Goal: Task Accomplishment & Management: Manage account settings

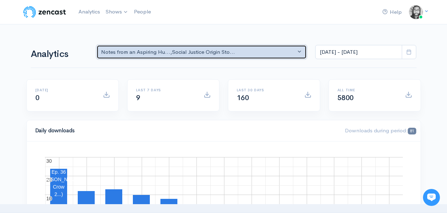
click at [113, 46] on button "Notes from an Aspiring Hu... , Social Justice Origin Sto..." at bounding box center [201, 52] width 211 height 14
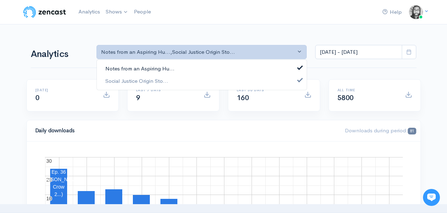
click at [145, 72] on span "Notes from an Aspiring Hu..." at bounding box center [139, 69] width 69 height 8
select select "14701"
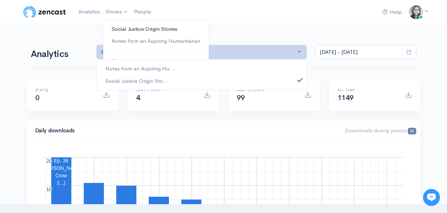
click at [119, 25] on link "Social Justice Origin Stories" at bounding box center [156, 29] width 106 height 12
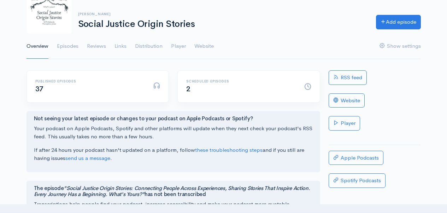
scroll to position [36, 0]
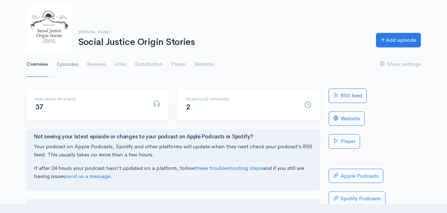
click at [63, 63] on link "Episodes" at bounding box center [68, 64] width 22 height 25
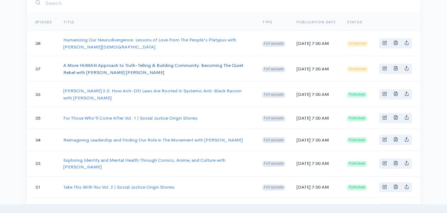
scroll to position [142, 0]
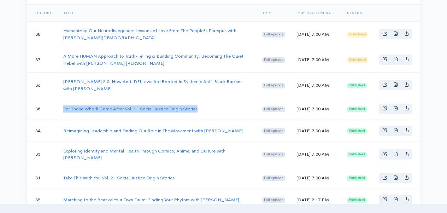
drag, startPoint x: 199, startPoint y: 111, endPoint x: 61, endPoint y: 113, distance: 137.1
click at [61, 113] on td "For Those Who'll Come After Vol. 1 | Social Justice Origin Stories" at bounding box center [157, 109] width 199 height 22
copy link "For Those Who'll Come After Vol. 1 | Social Justice Origin Stories"
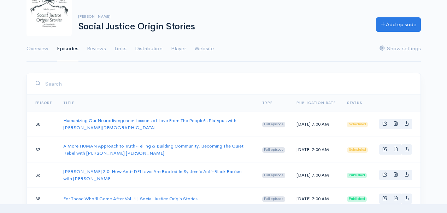
scroll to position [13, 0]
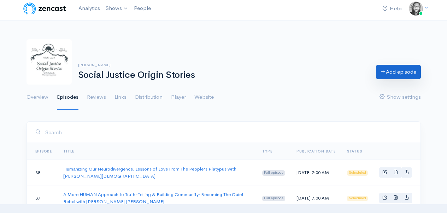
click at [389, 71] on link "Add episode" at bounding box center [398, 72] width 45 height 14
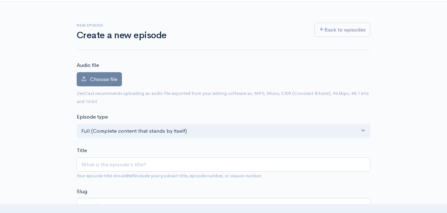
scroll to position [39, 0]
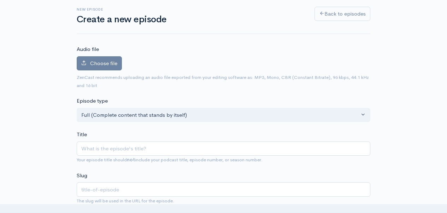
click at [148, 144] on input "Title" at bounding box center [224, 148] width 294 height 14
click at [164, 150] on input "For Those Who'll Come After Vol. 1 | Social Justice Origin Stories" at bounding box center [224, 148] width 294 height 14
type input "For Those Who'll Come After Vol. 2 | Social Justice Origin Stories"
type input "for-those-wholl-come-after-vol-2-social-justice-origin-stories"
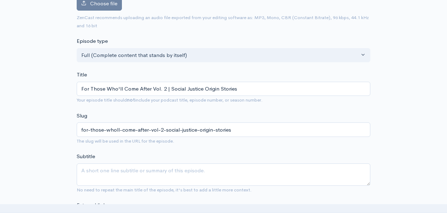
scroll to position [113, 0]
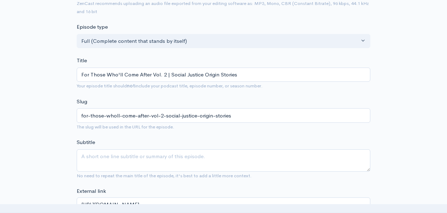
type input "For Those Who'll Come After Vol. 2 | Social Justice Origin Stories"
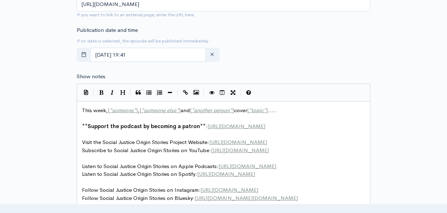
scroll to position [2, 0]
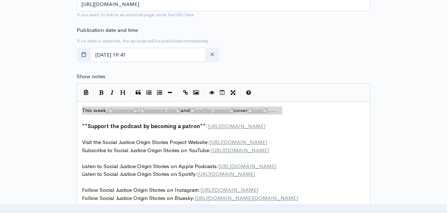
type textarea "This week, [*someone*], [*someone else*] and [*another person*] cover [*topic*]…"
drag, startPoint x: 82, startPoint y: 110, endPoint x: 284, endPoint y: 110, distance: 201.4
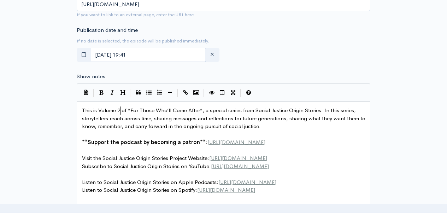
scroll to position [2, 2]
type textarea "2"
click at [82, 119] on span "This is Volume 2 of “For Those Who’ll Come After“, a special series from Social…" at bounding box center [224, 118] width 285 height 23
click at [280, 130] on pre "​" at bounding box center [226, 134] width 291 height 8
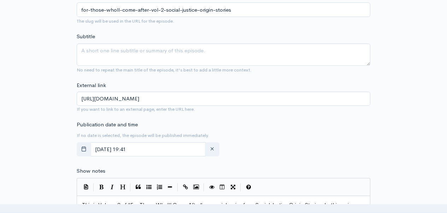
scroll to position [249, 0]
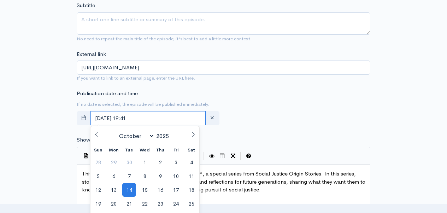
click at [174, 119] on input "October, 14 2025 19:41" at bounding box center [147, 118] width 115 height 14
click at [193, 137] on span at bounding box center [193, 132] width 12 height 12
select select "10"
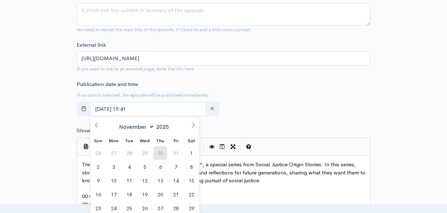
scroll to position [263, 0]
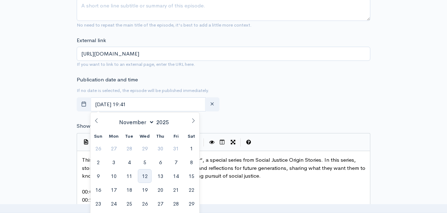
click at [150, 174] on span "12" at bounding box center [145, 176] width 14 height 14
type input "November, 12 2025 19:41"
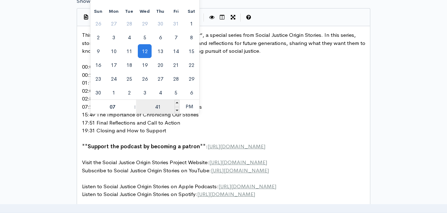
click at [160, 104] on input "41" at bounding box center [157, 107] width 43 height 14
type input "00"
click at [185, 105] on span "PM" at bounding box center [189, 106] width 19 height 14
type input "November, 12 2025 07:00"
click at [248, 107] on pre "07:28 Rethinking Work and Challenging Inequities" at bounding box center [226, 107] width 291 height 8
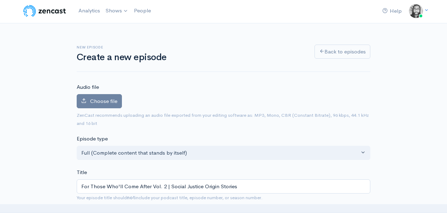
scroll to position [14, 0]
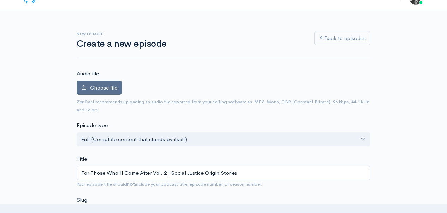
click at [113, 90] on span "Choose file" at bounding box center [103, 87] width 27 height 7
click at [0, 0] on input "Choose file" at bounding box center [0, 0] width 0 height 0
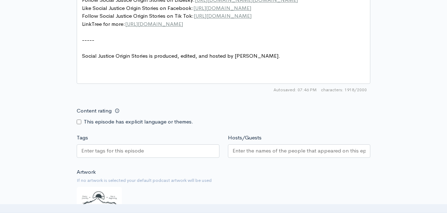
scroll to position [650, 0]
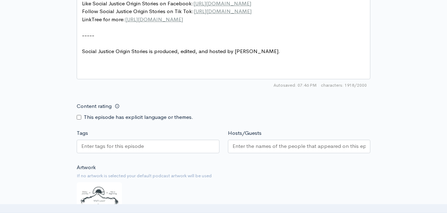
click at [267, 150] on input "Hosts/Guests" at bounding box center [300, 146] width 134 height 8
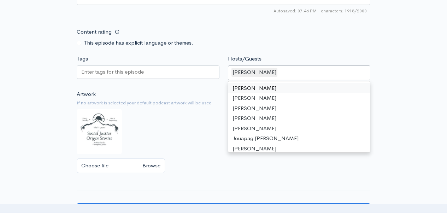
click at [106, 137] on img at bounding box center [99, 131] width 45 height 45
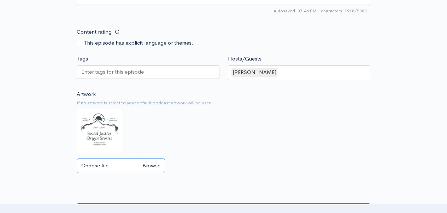
click at [151, 172] on input "Choose file" at bounding box center [121, 165] width 88 height 14
type input "C:\fakepath\For those who'll come after Vol. 2 Cover (1).jpg"
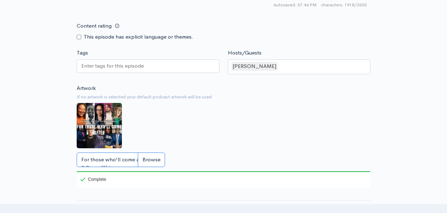
scroll to position [721, 0]
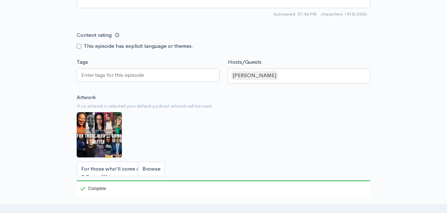
click at [229, 145] on div "Artwork If no artwork is selected your default podcast artwork will be used For…" at bounding box center [224, 144] width 294 height 103
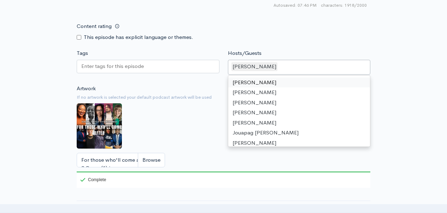
click at [316, 75] on div "[PERSON_NAME]" at bounding box center [299, 67] width 143 height 15
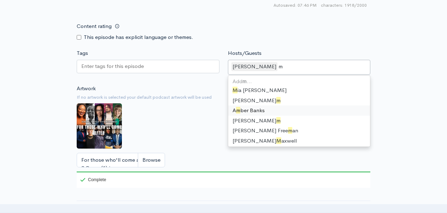
type input "mo"
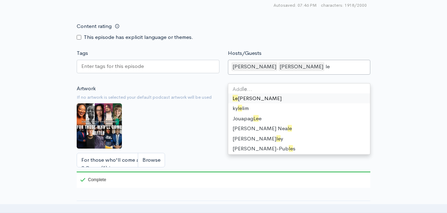
type input "let"
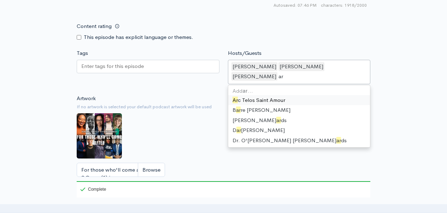
type input "arc"
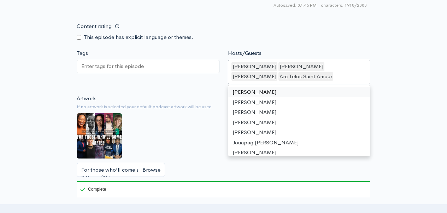
type input "c"
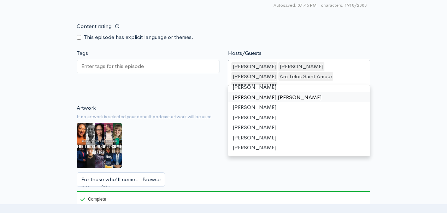
scroll to position [10, 0]
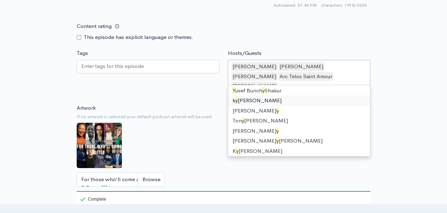
type input "yu"
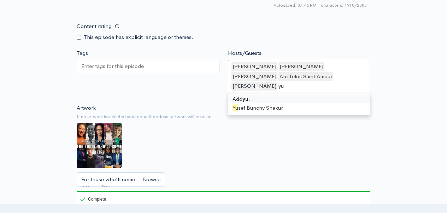
scroll to position [0, 0]
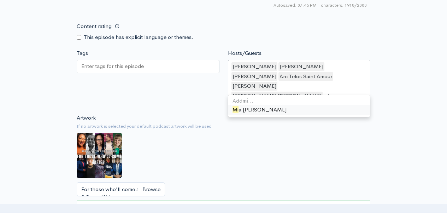
type input "mia"
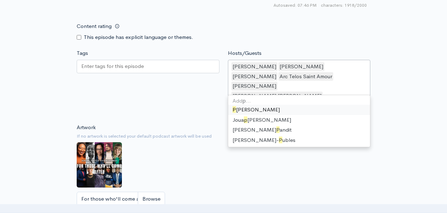
type input "ph"
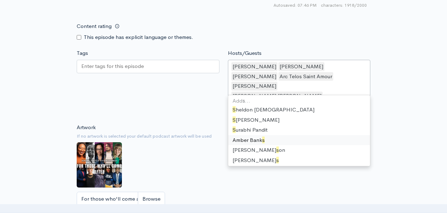
type input "sh"
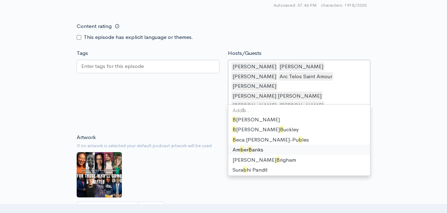
type input "br"
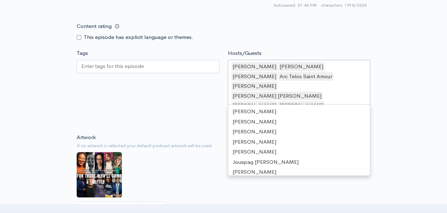
scroll to position [86, 0]
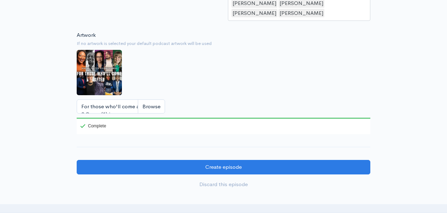
scroll to position [897, 0]
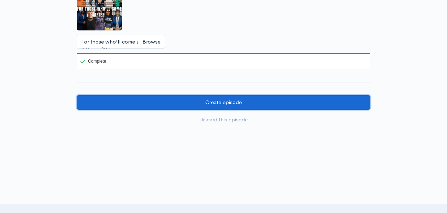
click at [291, 95] on input "Create episode" at bounding box center [224, 102] width 294 height 14
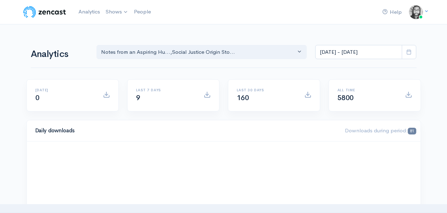
click at [111, 11] on link "Shows" at bounding box center [117, 12] width 28 height 16
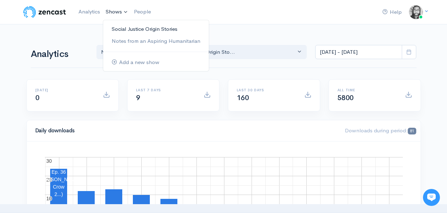
click at [117, 23] on link "Social Justice Origin Stories" at bounding box center [156, 29] width 106 height 12
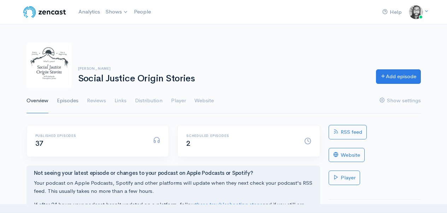
click at [75, 96] on link "Episodes" at bounding box center [68, 100] width 22 height 25
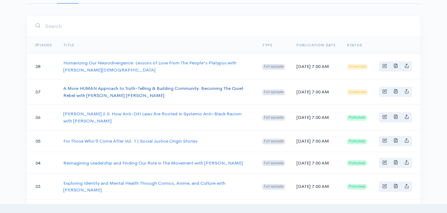
scroll to position [114, 0]
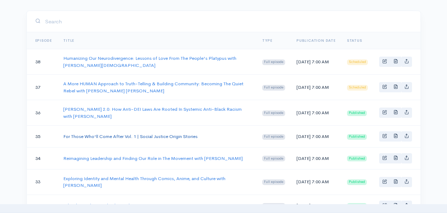
click at [124, 137] on link "For Those Who'll Come After Vol. 1 | Social Justice Origin Stories" at bounding box center [130, 136] width 134 height 6
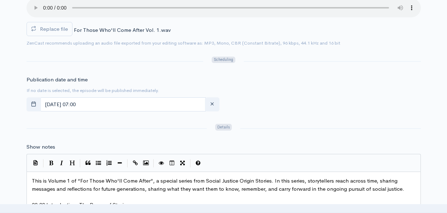
scroll to position [424, 0]
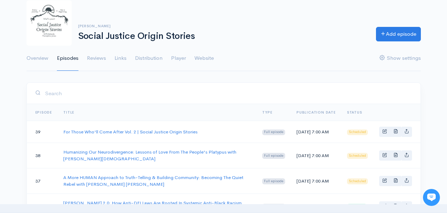
scroll to position [51, 0]
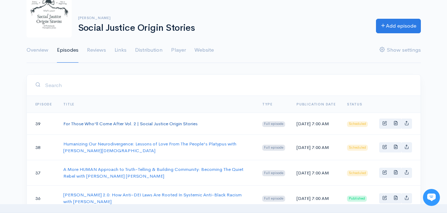
click at [172, 126] on link "For Those Who'll Come After Vol. 2 | Social Justice Origin Stories" at bounding box center [130, 123] width 134 height 6
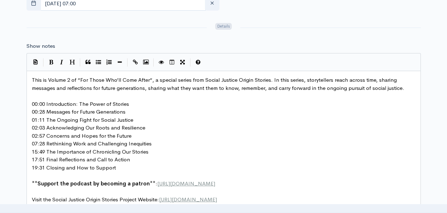
scroll to position [2, 0]
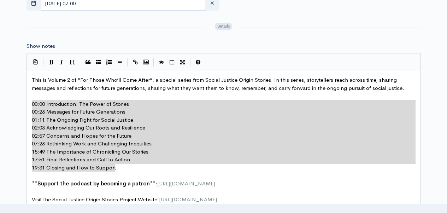
drag, startPoint x: 33, startPoint y: 104, endPoint x: 122, endPoint y: 166, distance: 109.4
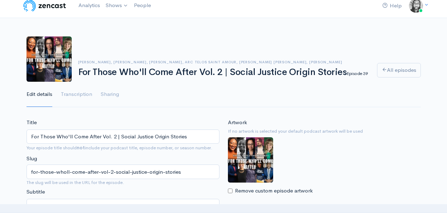
scroll to position [0, 0]
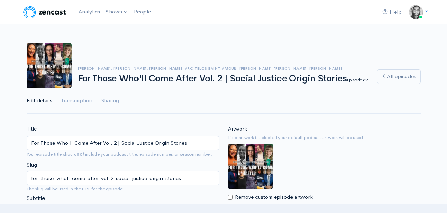
type textarea "00:00 Introduction: The Power of Stories 00:28 Messages for Future Generations …"
click at [42, 12] on img at bounding box center [44, 12] width 45 height 14
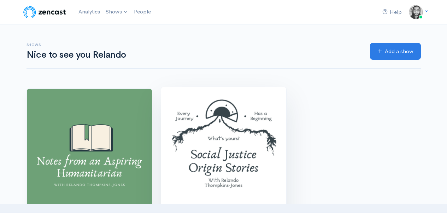
click at [240, 104] on img at bounding box center [223, 149] width 125 height 125
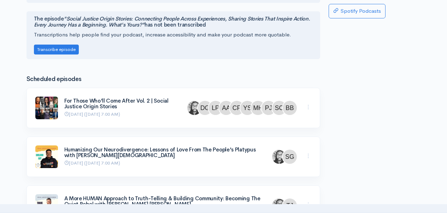
scroll to position [228, 0]
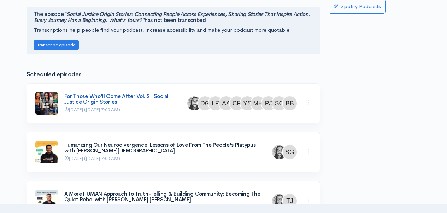
click at [93, 98] on link "For Those Who'll Come After Vol. 2 | Social Justice Origin Stories" at bounding box center [116, 99] width 104 height 13
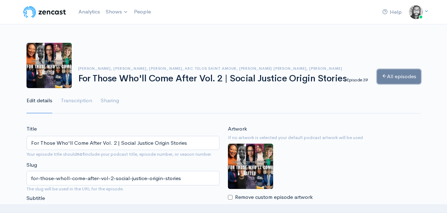
click at [388, 81] on link "All episodes" at bounding box center [399, 76] width 44 height 14
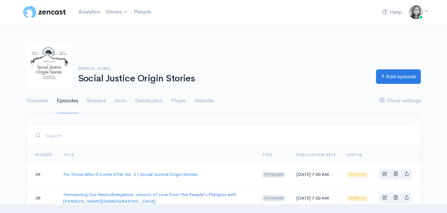
click at [304, 81] on h1 "Social Justice Origin Stories" at bounding box center [222, 78] width 289 height 10
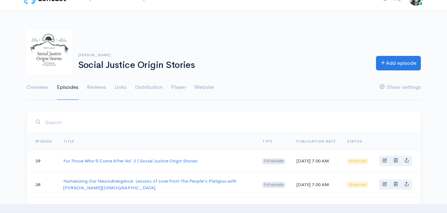
scroll to position [32, 0]
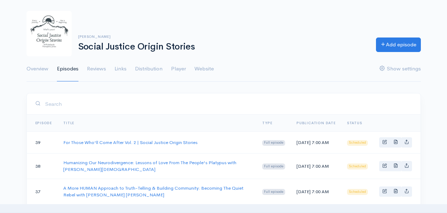
click at [299, 67] on ul "Overview Episodes Reviews Links Distribution Player Website Show settings" at bounding box center [224, 68] width 394 height 25
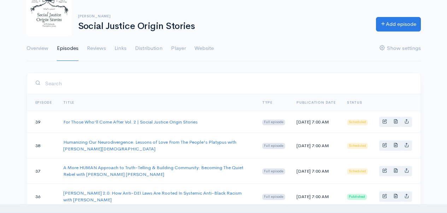
scroll to position [0, 0]
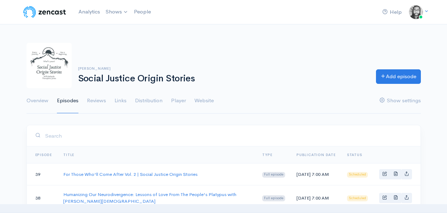
click at [201, 54] on div "Relando Thompkins-Jones Social Justice Origin Stories Add episode" at bounding box center [223, 65] width 403 height 45
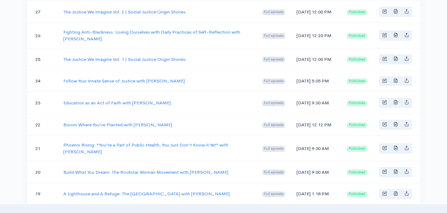
scroll to position [434, 0]
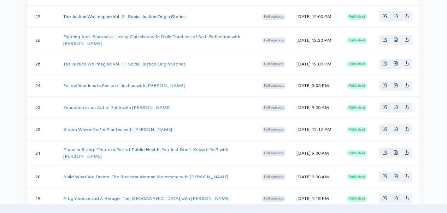
click at [116, 19] on link "The Justice We Imagine Vol. 2 | Social Justice Origin Stories" at bounding box center [124, 16] width 122 height 6
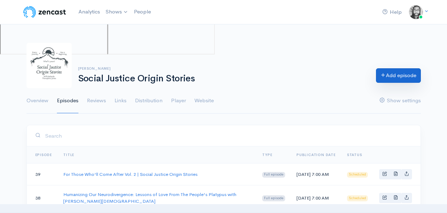
click at [391, 78] on link "Add episode" at bounding box center [398, 75] width 45 height 14
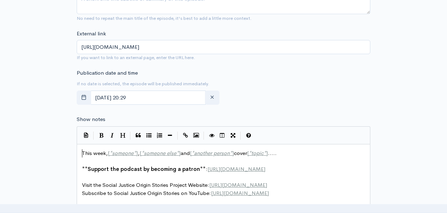
scroll to position [2, 0]
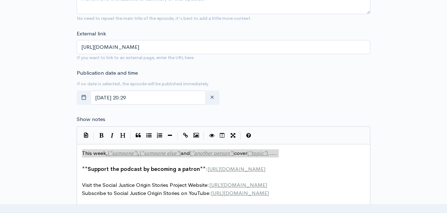
type textarea "This week, [*someone*], [*someone else*] and [*another person*] cover [*topic*]…"
drag, startPoint x: 82, startPoint y: 153, endPoint x: 286, endPoint y: 156, distance: 203.6
paste textarea
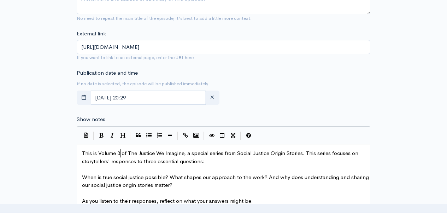
scroll to position [2, 2]
type textarea "3"
click at [379, 111] on div "New episode Create a new episode Back to episodes Audio file Choose file 0 ZenC…" at bounding box center [223, 181] width 403 height 854
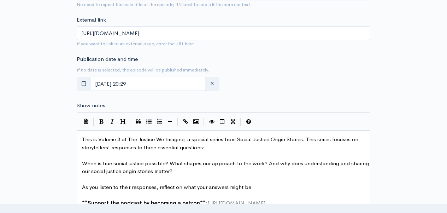
scroll to position [305, 0]
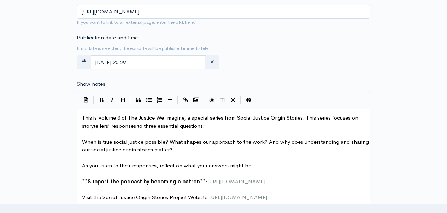
click at [279, 161] on pre "​" at bounding box center [226, 158] width 291 height 8
click at [276, 165] on pre "As you listen to their responses, reflect on what your answers might be." at bounding box center [226, 165] width 291 height 8
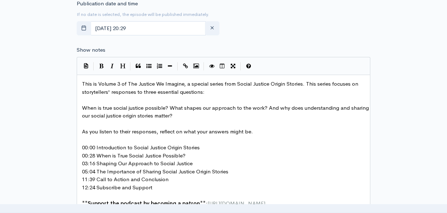
scroll to position [348, 0]
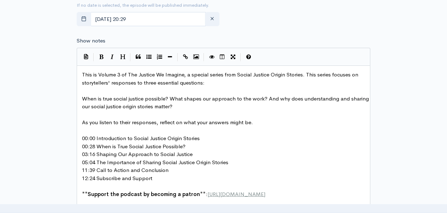
click at [41, 151] on div "New episode Create a new episode Back to episodes Audio file Choose file 0 ZenC…" at bounding box center [223, 131] width 403 height 910
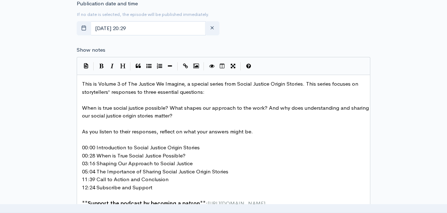
scroll to position [335, 0]
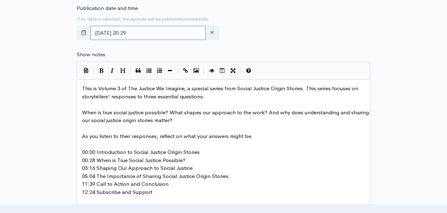
click at [120, 35] on input "October, 14 2025 20:29" at bounding box center [147, 33] width 115 height 14
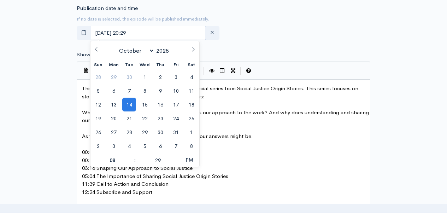
click at [194, 50] on icon at bounding box center [193, 49] width 5 height 5
select select "10"
click at [147, 128] on span "26" at bounding box center [145, 132] width 14 height 14
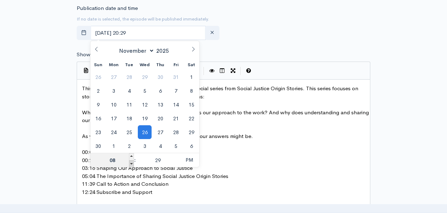
click at [131, 163] on span at bounding box center [131, 163] width 5 height 7
type input "November, 26 2025 19:29"
type input "07"
drag, startPoint x: 156, startPoint y: 157, endPoint x: 163, endPoint y: 159, distance: 7.0
click at [163, 159] on input "29" at bounding box center [157, 160] width 43 height 14
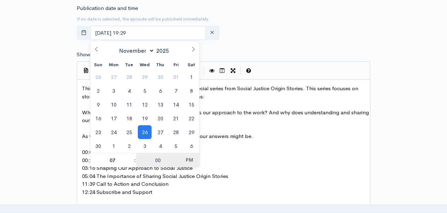
type input "00"
click at [188, 159] on span "PM" at bounding box center [189, 160] width 19 height 14
type input "November, 26 2025 07:00"
click at [267, 43] on form "Audio file Choose file 0 ZenCast recommends uploading an audio file exported fr…" at bounding box center [224, 170] width 294 height 842
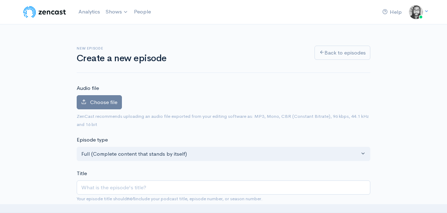
scroll to position [66, 0]
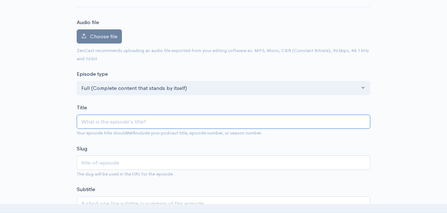
click at [101, 123] on input "Title" at bounding box center [224, 121] width 294 height 14
paste input "The Justice We Imagine Vol. 2 | Social Justice Origin Stories"
type input "The Justice We Imagine Vol. 2 | Social Justice Origin Stories"
type input "the-justice-we-imagine-vol-2-social-justice-origin-stories"
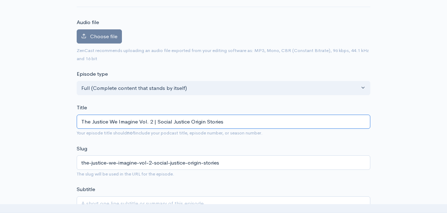
click at [152, 122] on input "The Justice We Imagine Vol. 2 | Social Justice Origin Stories" at bounding box center [224, 121] width 294 height 14
type input "The Justice We Imagine Vol. 3 | Social Justice Origin Stories"
type input "the-justice-we-imagine-vol-3-social-justice-origin-stories"
type input "The Justice We Imagine Vol. 3 | Social Justice Origin Stories"
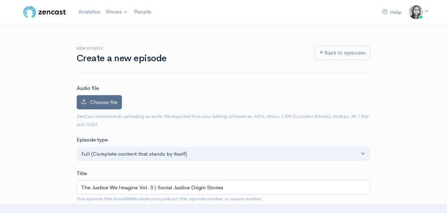
click at [93, 104] on span "Choose file" at bounding box center [103, 102] width 27 height 7
click at [0, 0] on input "Choose file" at bounding box center [0, 0] width 0 height 0
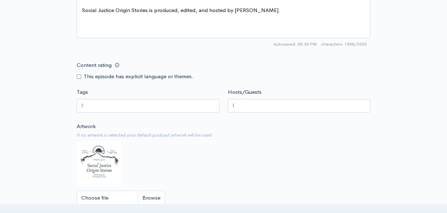
scroll to position [706, 0]
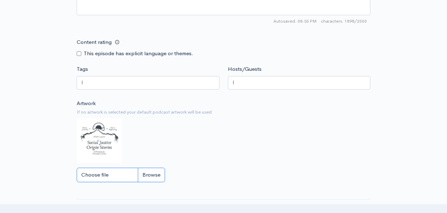
click at [155, 178] on input "Choose file" at bounding box center [121, 174] width 88 height 14
type input "C:\fakepath\The Justice We Imagine Vol. 3 Cover.jpg"
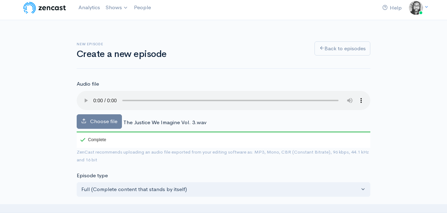
scroll to position [13, 0]
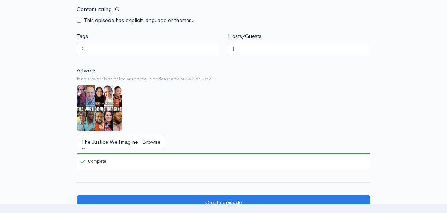
scroll to position [746, 0]
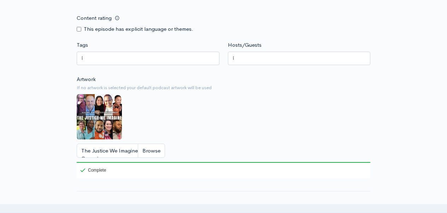
click at [266, 64] on div at bounding box center [299, 58] width 143 height 13
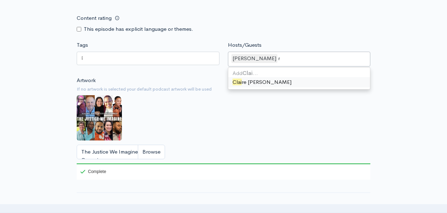
type input "Claire"
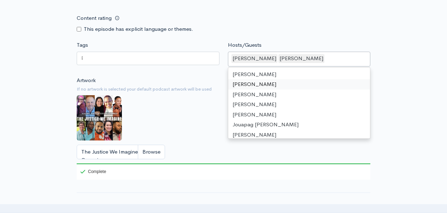
scroll to position [0, 0]
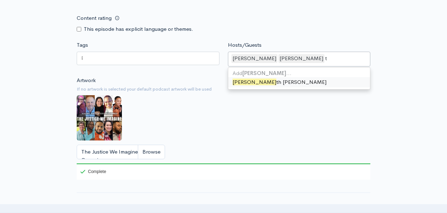
type input "Keith"
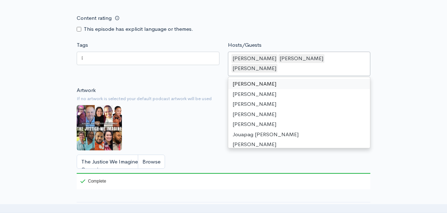
type input "E"
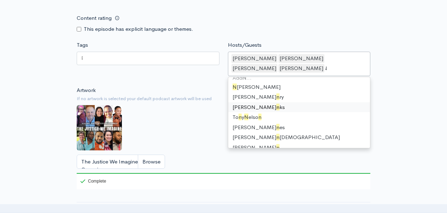
scroll to position [0, 5]
type input "Nad"
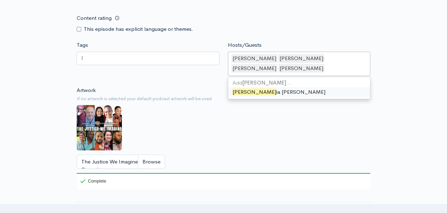
scroll to position [0, 0]
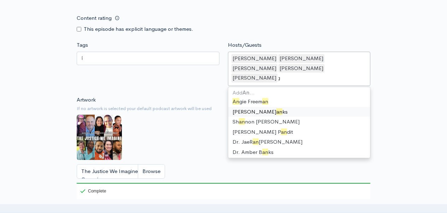
type input "Angi"
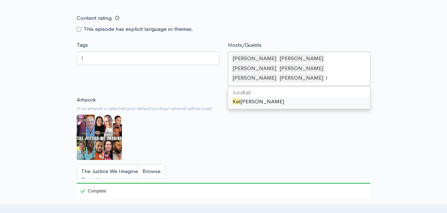
type input "Kell"
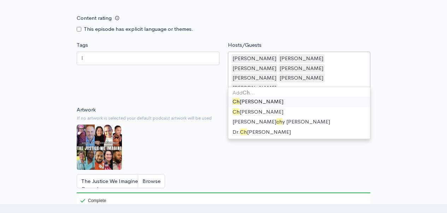
scroll to position [0, 10]
type input "Chin"
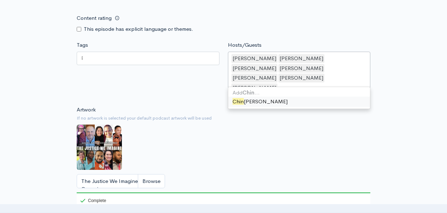
scroll to position [0, 0]
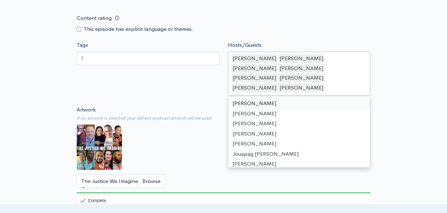
type input "Q"
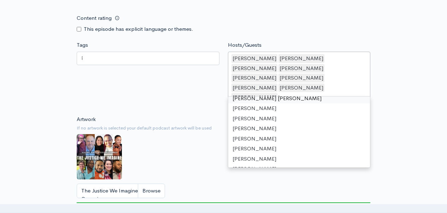
scroll to position [41, 0]
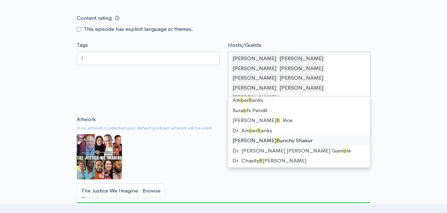
type input "Be"
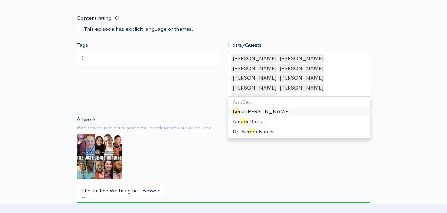
scroll to position [0, 0]
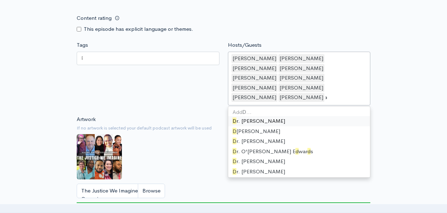
type input "Dar"
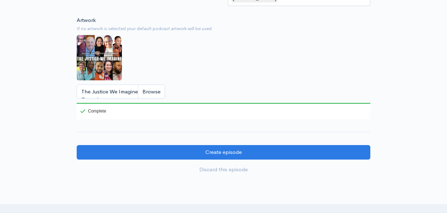
scroll to position [851, 0]
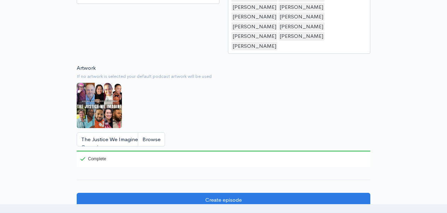
scroll to position [915, 0]
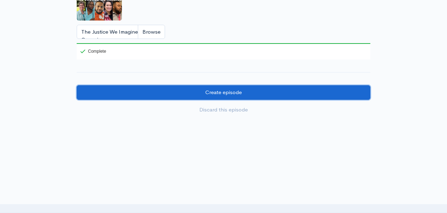
click at [250, 89] on input "Create episode" at bounding box center [224, 92] width 294 height 14
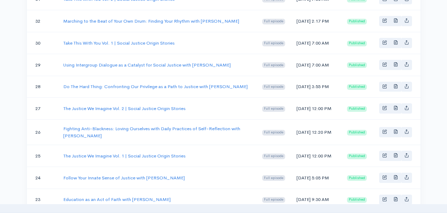
scroll to position [329, 0]
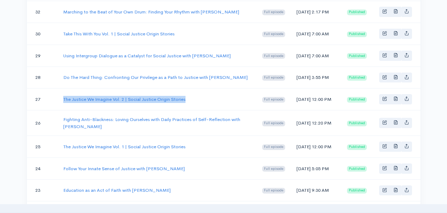
drag, startPoint x: 189, startPoint y: 123, endPoint x: 61, endPoint y: 124, distance: 127.9
click at [61, 110] on td "The Justice We Imagine Vol. 2 | Social Justice Origin Stories" at bounding box center [157, 99] width 199 height 22
copy link "The Justice We Imagine Vol. 2 | Social Justice Origin Stories"
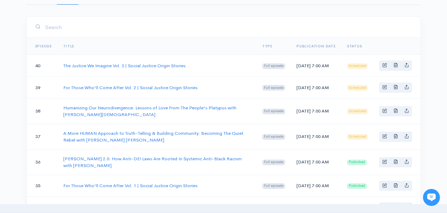
scroll to position [95, 0]
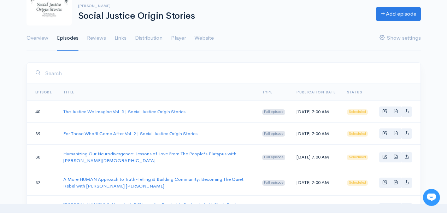
click at [384, 116] on link "Basic example" at bounding box center [384, 111] width 11 height 10
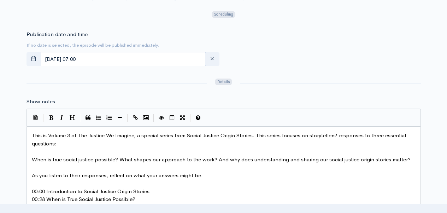
scroll to position [434, 0]
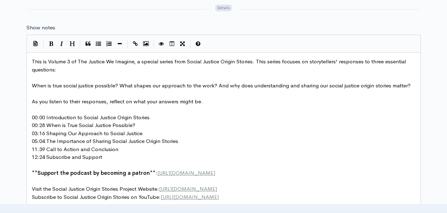
click at [31, 119] on pre "00:00 Introduction to Social Justice Origin Stories" at bounding box center [226, 117] width 392 height 8
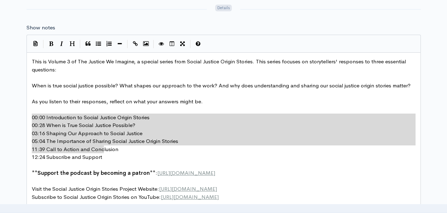
type textarea "00:00 Introduction to Social Justice Origin Stories 00:28 When is True Social J…"
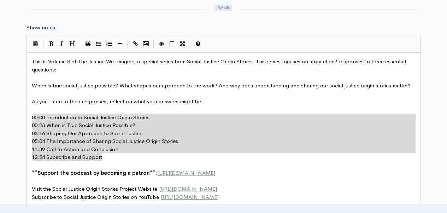
drag, startPoint x: 31, startPoint y: 119, endPoint x: 110, endPoint y: 154, distance: 85.6
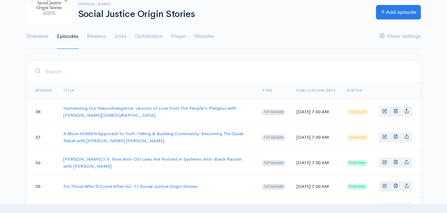
scroll to position [55, 0]
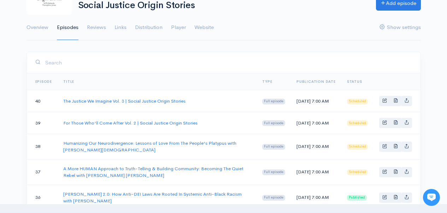
scroll to position [78, 0]
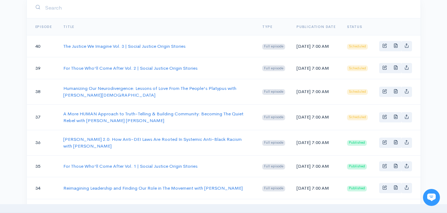
scroll to position [137, 0]
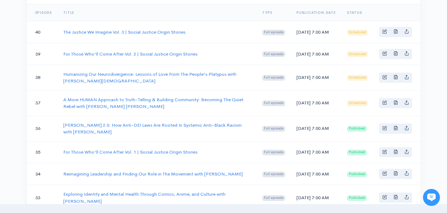
scroll to position [137, 0]
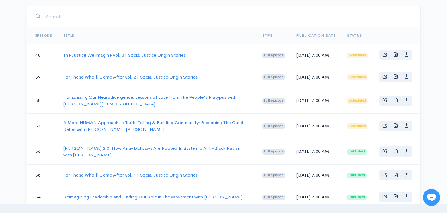
scroll to position [114, 0]
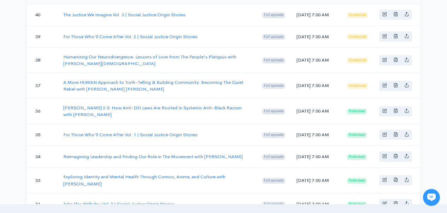
scroll to position [164, 0]
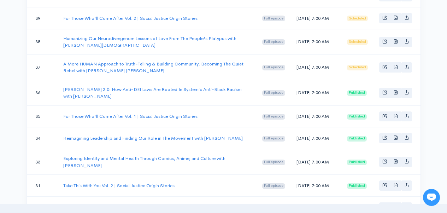
scroll to position [164, 0]
